Goal: Transaction & Acquisition: Book appointment/travel/reservation

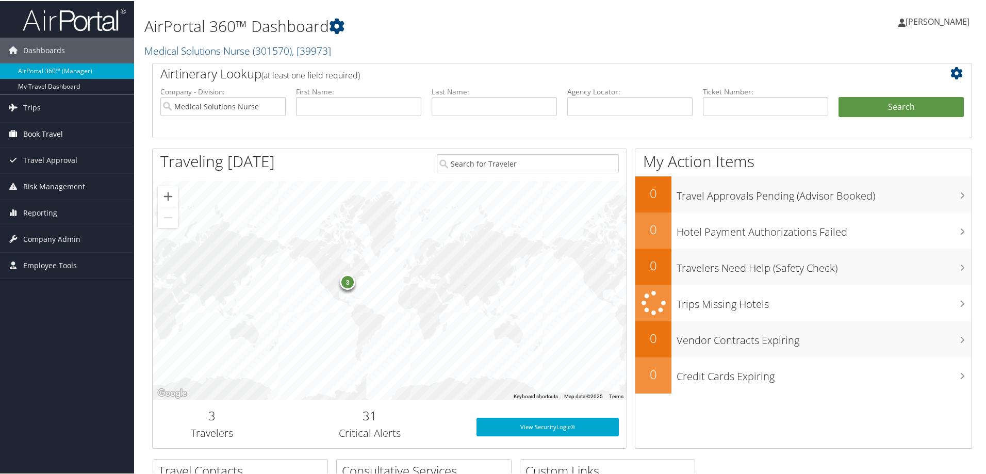
click at [58, 135] on span "Book Travel" at bounding box center [43, 133] width 40 height 26
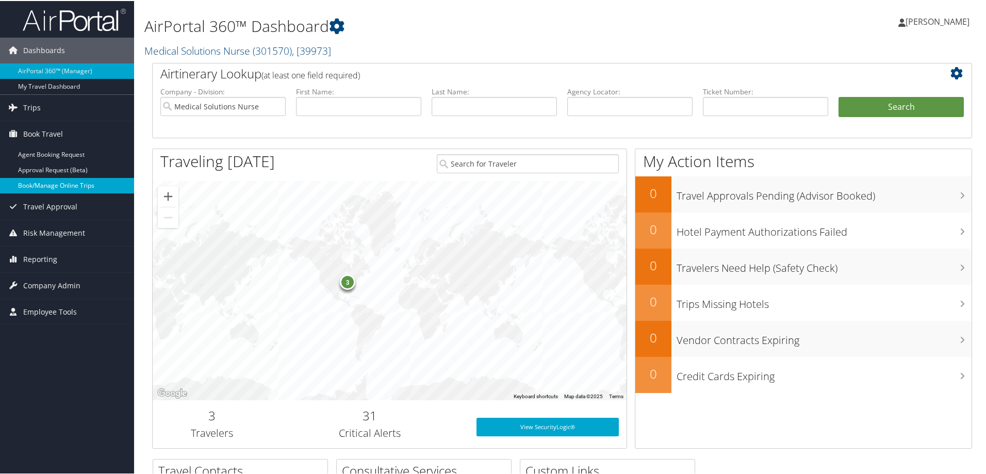
click at [66, 187] on link "Book/Manage Online Trips" at bounding box center [67, 184] width 134 height 15
